Goal: Complete application form

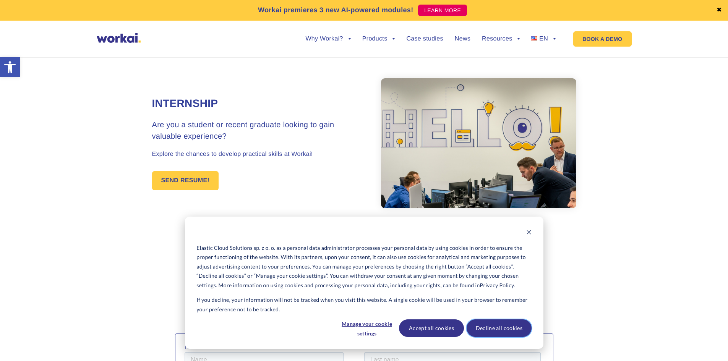
click at [481, 327] on button "Decline all cookies" at bounding box center [498, 328] width 65 height 18
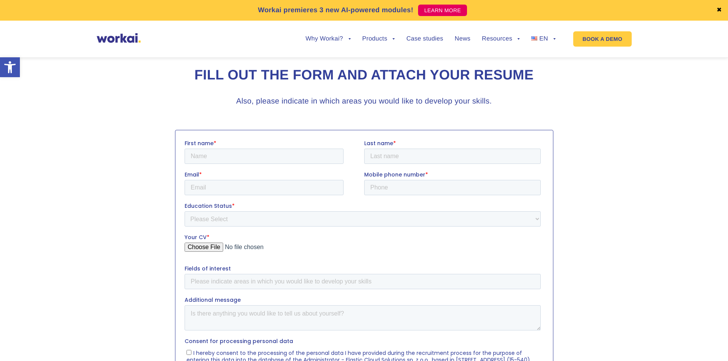
scroll to position [204, 0]
click at [267, 149] on input "First name *" at bounding box center [263, 154] width 159 height 15
type input "Kareem"
click at [387, 161] on input "Last name *" at bounding box center [452, 154] width 176 height 15
type input "Adesope"
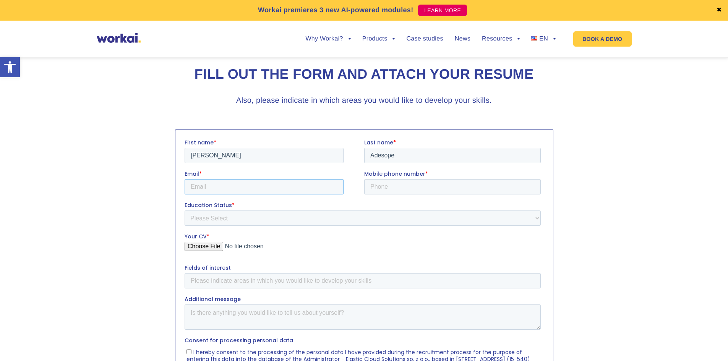
click at [293, 188] on input "Email *" at bounding box center [263, 186] width 159 height 15
type input "kareemsubomi@gmail.com"
click at [389, 187] on input "Mobile phone number *" at bounding box center [452, 186] width 176 height 15
type input "+48739541385"
click at [361, 212] on select "Please Select Student Graduate" at bounding box center [362, 217] width 356 height 15
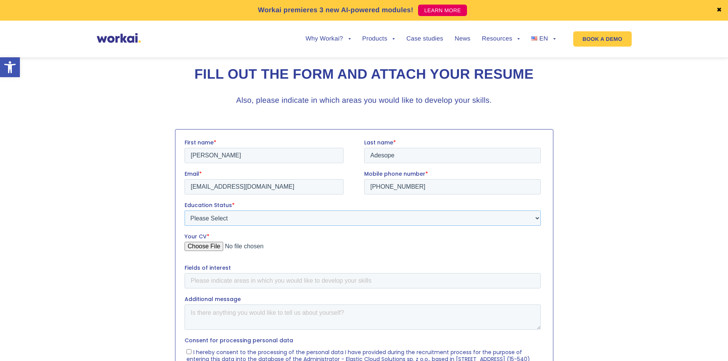
select select "Graduate"
click at [184, 210] on select "Please Select Student Graduate" at bounding box center [362, 217] width 356 height 15
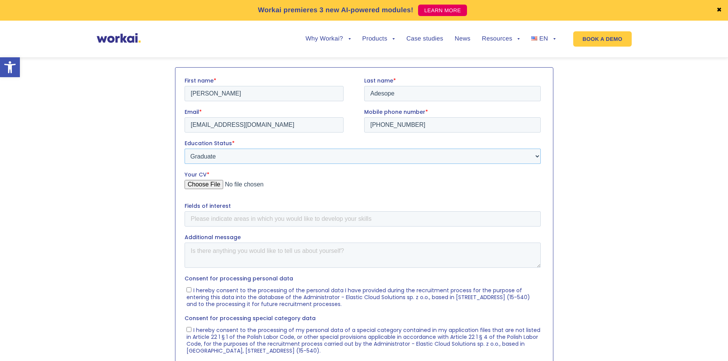
scroll to position [266, 0]
click at [214, 183] on input "Your CV *" at bounding box center [362, 187] width 356 height 15
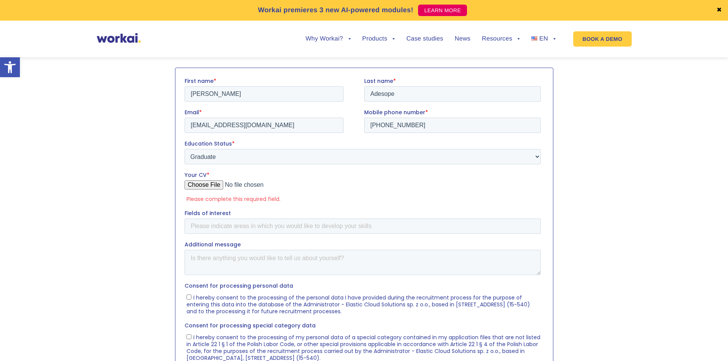
type input "C:\fakepath\CV _ KAREEM SUBOMI ADESOPE.pdf"
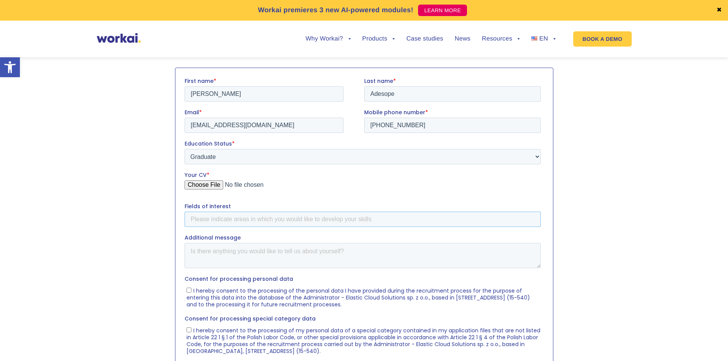
click at [224, 217] on input "Fields of interest" at bounding box center [362, 218] width 356 height 15
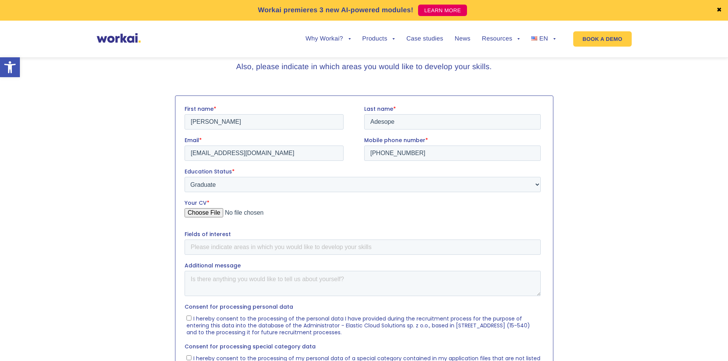
scroll to position [239, 0]
click at [189, 318] on input "I hereby consent to the processing of the personal data I have provided during …" at bounding box center [188, 316] width 5 height 5
checkbox input "true"
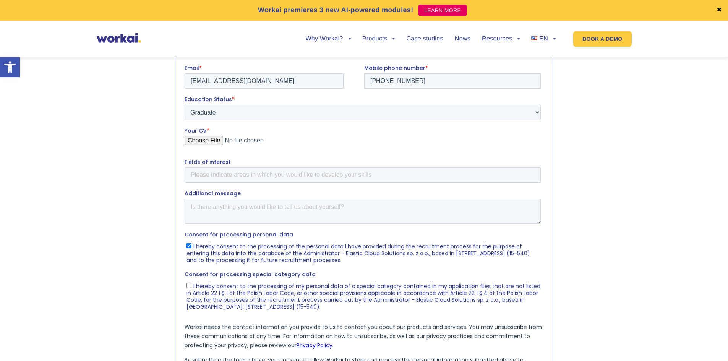
scroll to position [311, 0]
click at [188, 286] on input "I hereby consent to the processing of my personal data of a special category co…" at bounding box center [188, 284] width 5 height 5
checkbox input "true"
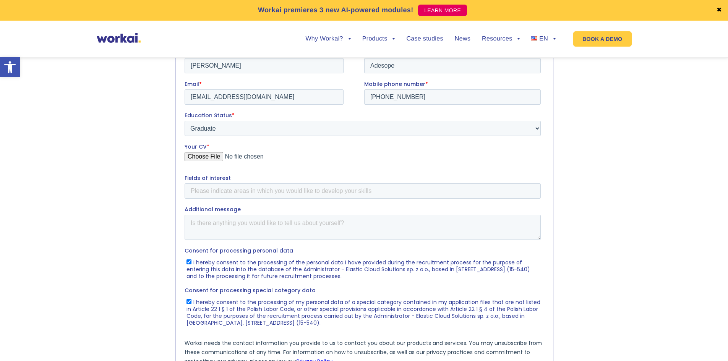
scroll to position [291, 0]
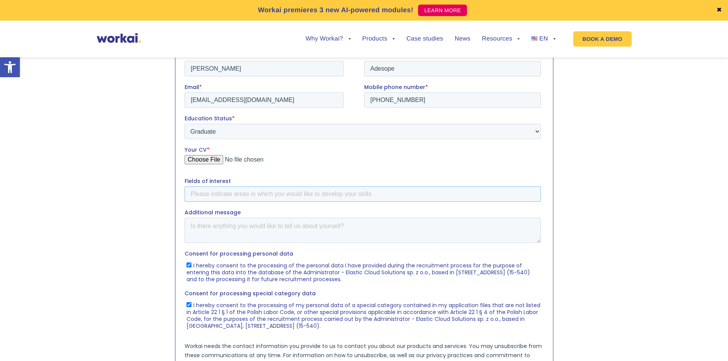
click at [201, 194] on input "Fields of interest" at bounding box center [362, 193] width 356 height 15
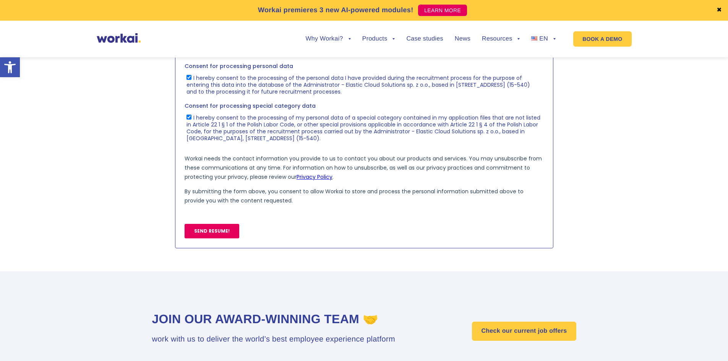
scroll to position [482, 0]
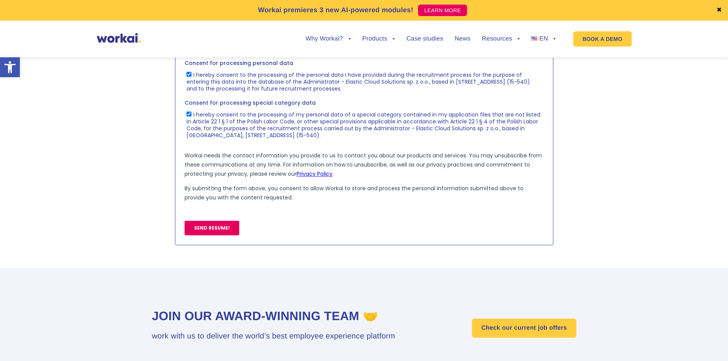
type input "Microsoft Azure"
click at [208, 226] on input "SEND RESUME!" at bounding box center [211, 228] width 55 height 15
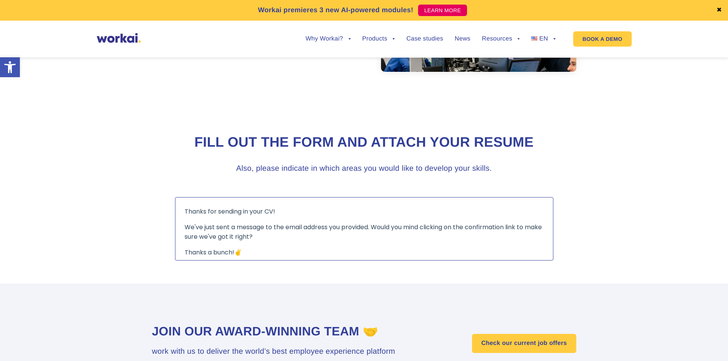
scroll to position [133, 0]
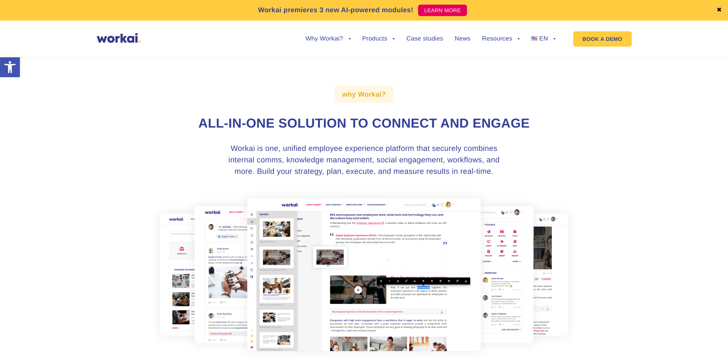
click at [130, 34] on img at bounding box center [119, 38] width 44 height 10
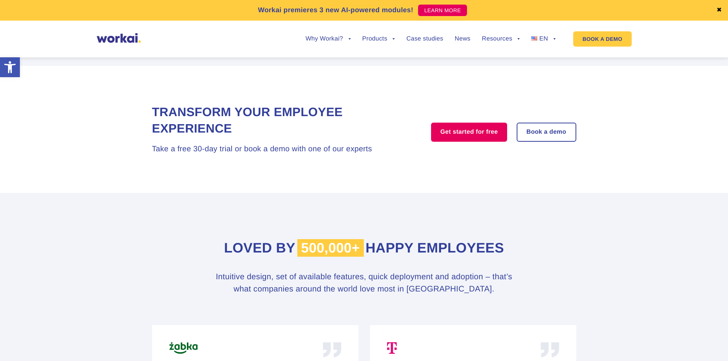
scroll to position [3260, 0]
click at [270, 251] on h2 "Loved by 500,000+ happy employees" at bounding box center [364, 247] width 424 height 19
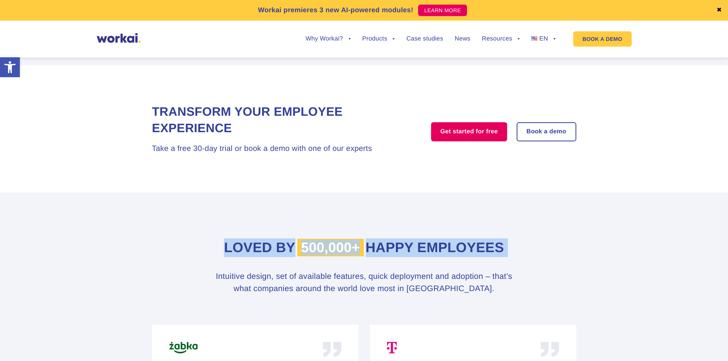
click at [270, 251] on h2 "Loved by 500,000+ happy employees" at bounding box center [364, 247] width 424 height 19
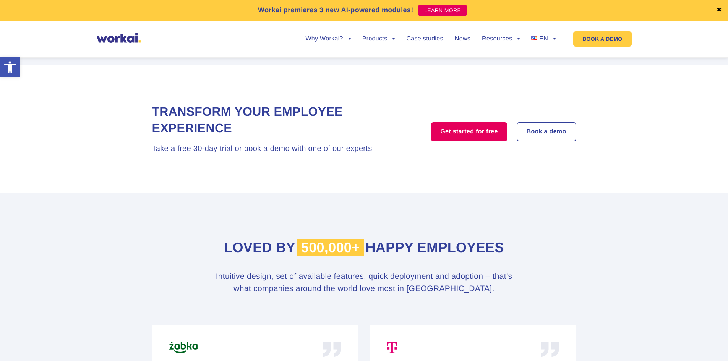
click at [270, 251] on h2 "Loved by 500,000+ happy employees" at bounding box center [364, 247] width 424 height 19
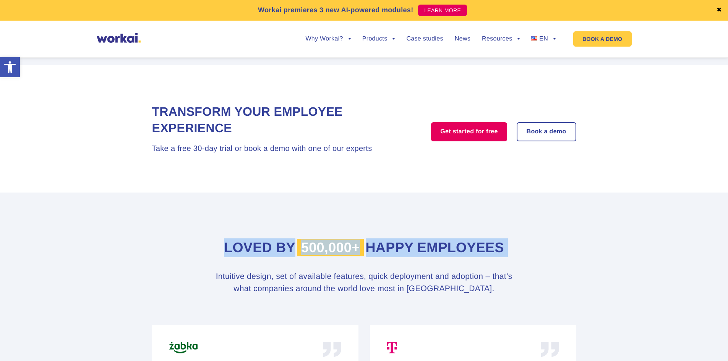
click at [270, 251] on h2 "Loved by 500,000+ happy employees" at bounding box center [364, 247] width 424 height 19
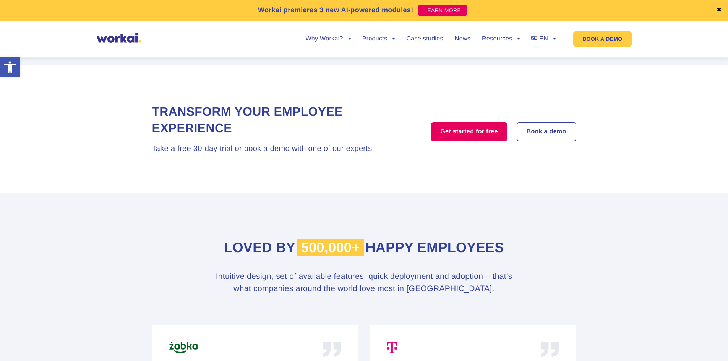
click at [270, 251] on h2 "Loved by 500,000+ happy employees" at bounding box center [364, 247] width 424 height 19
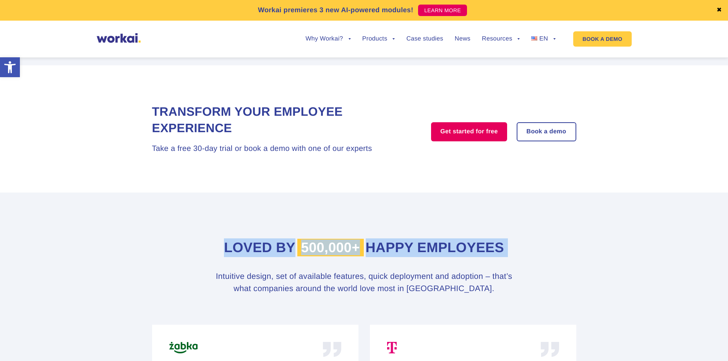
click at [270, 251] on h2 "Loved by 500,000+ happy employees" at bounding box center [364, 247] width 424 height 19
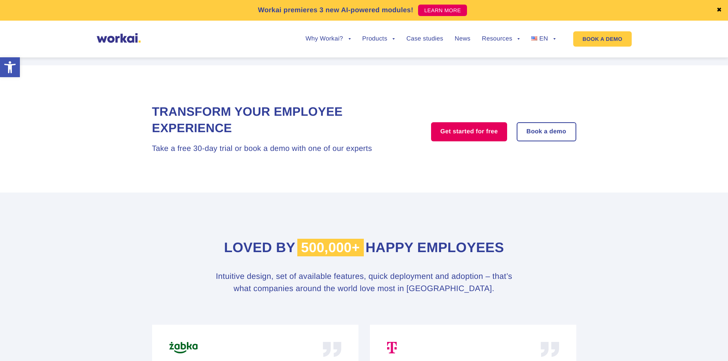
click at [304, 284] on h3 "Intuitive design, set of available features, quick deployment and adoption – th…" at bounding box center [364, 282] width 306 height 24
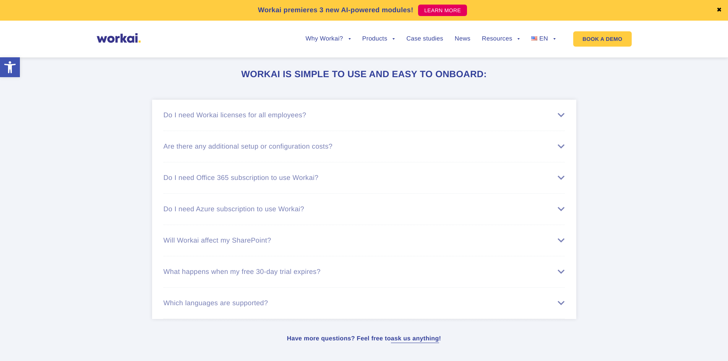
scroll to position [4397, 0]
